Goal: Navigation & Orientation: Go to known website

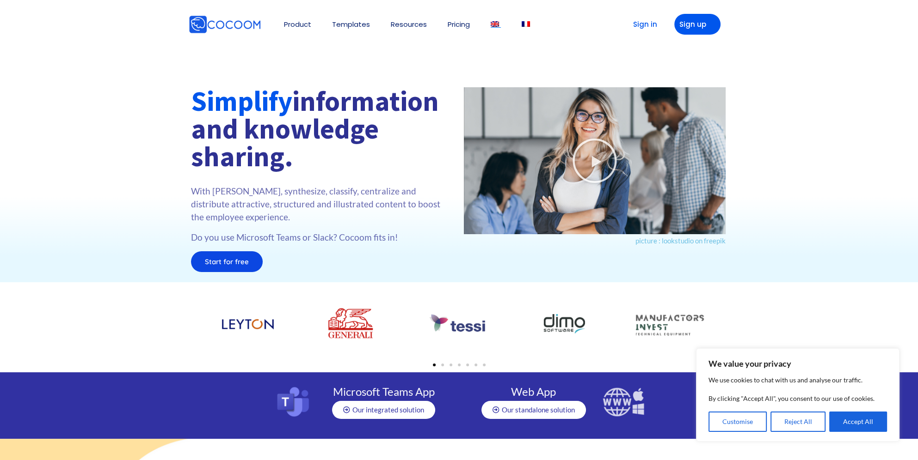
click at [499, 22] on img at bounding box center [494, 24] width 8 height 6
click at [642, 20] on link "Sign in" at bounding box center [641, 24] width 46 height 21
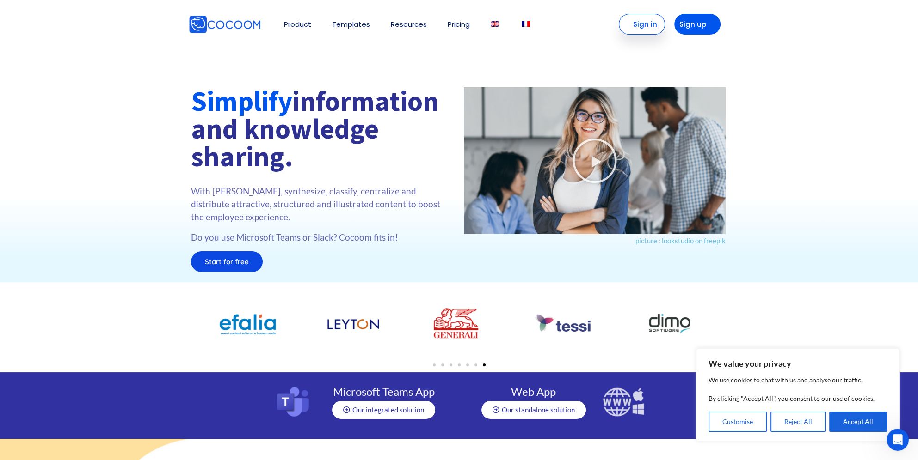
click at [633, 22] on link "Sign in" at bounding box center [641, 24] width 46 height 21
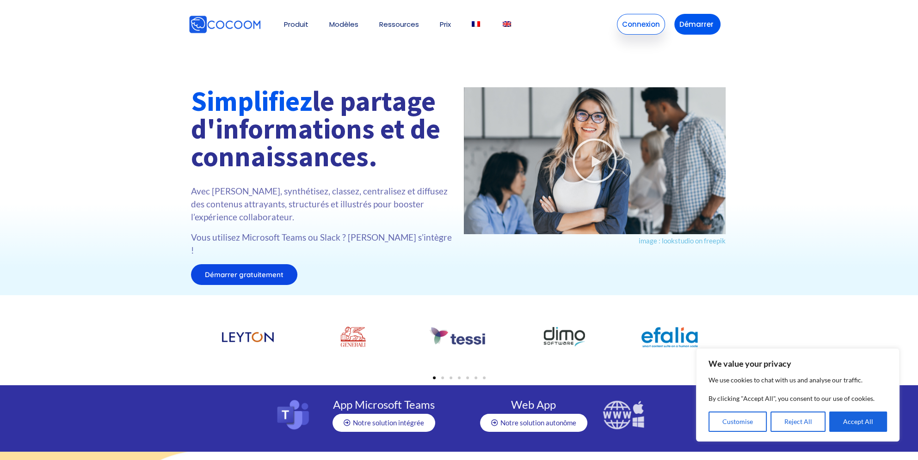
click at [624, 18] on link "Connexion" at bounding box center [641, 24] width 48 height 21
